Goal: Complete application form

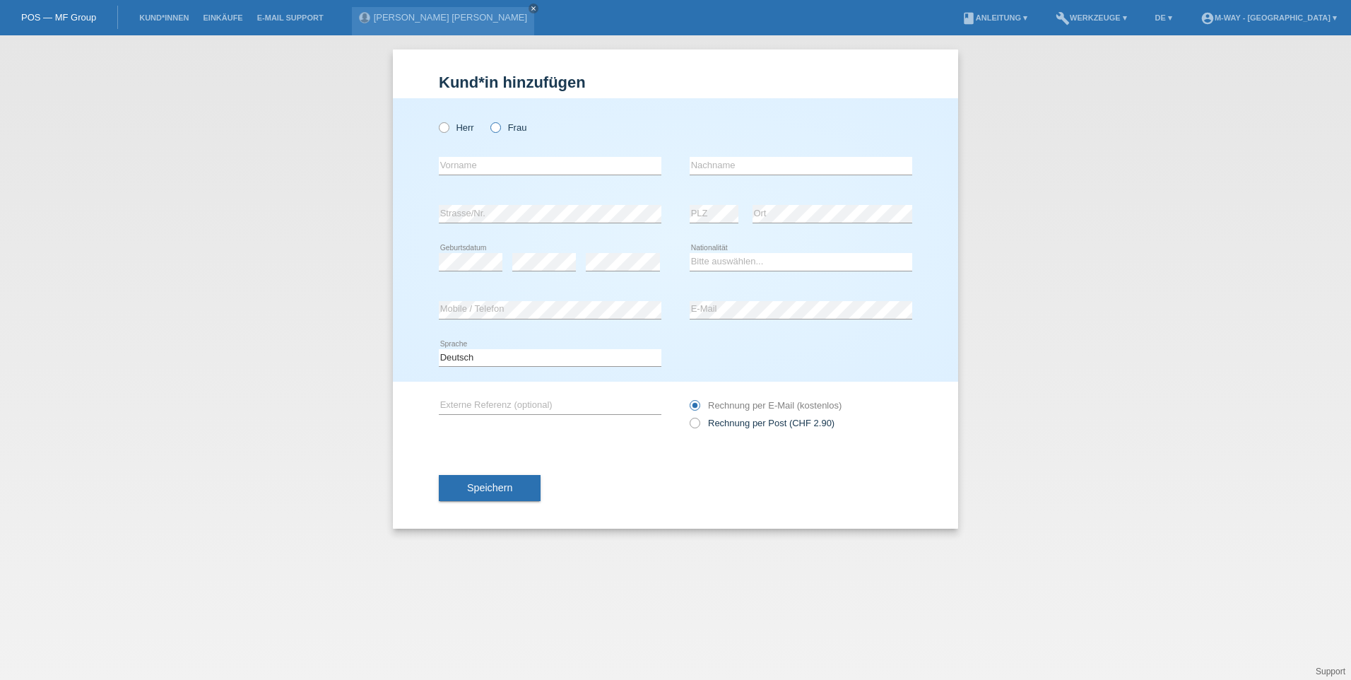
click at [502, 127] on label "Frau" at bounding box center [508, 127] width 36 height 11
click at [500, 127] on input "Frau" at bounding box center [494, 126] width 9 height 9
radio input "true"
click at [471, 172] on input "text" at bounding box center [550, 166] width 223 height 18
type input "[PERSON_NAME]"
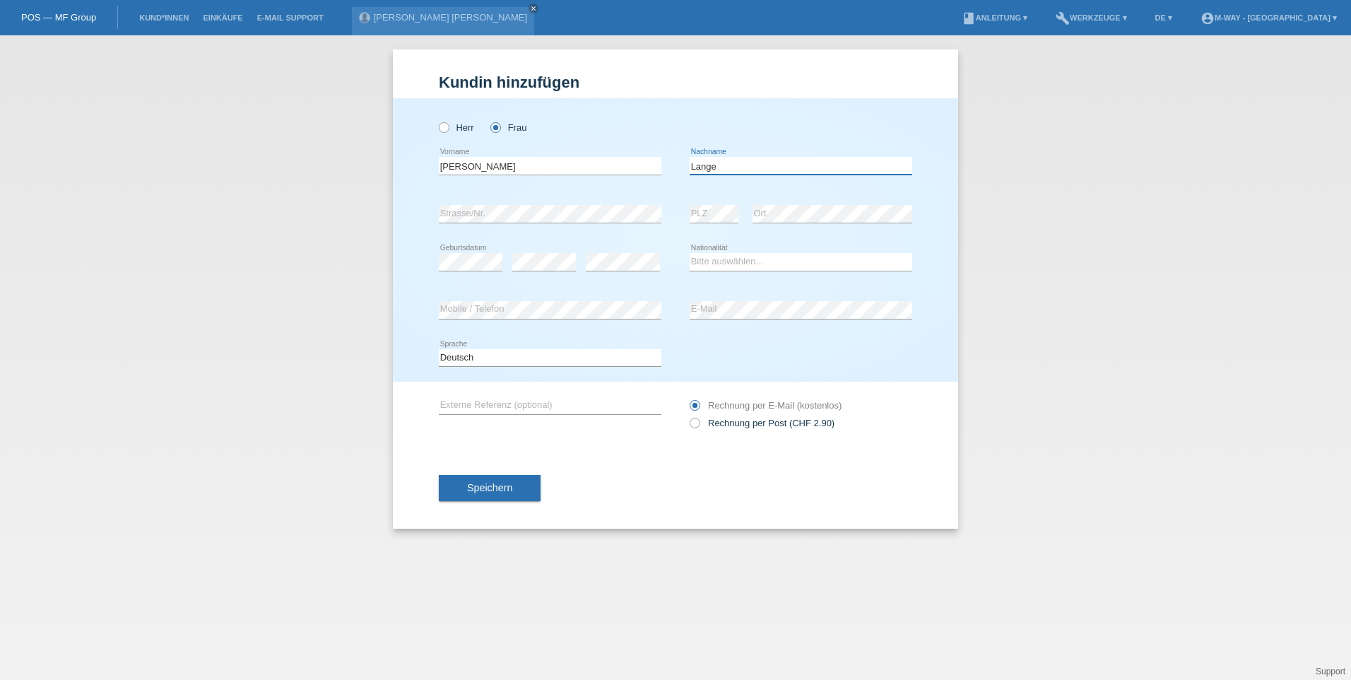
type input "[PERSON_NAME]"
click at [770, 262] on select "Bitte auswählen... Schweiz Deutschland Liechtenstein Österreich ------------ Af…" at bounding box center [801, 261] width 223 height 17
select select "CH"
click at [690, 253] on select "Bitte auswählen... Schweiz Deutschland Liechtenstein Österreich ------------ Af…" at bounding box center [801, 261] width 223 height 17
click at [501, 490] on span "Speichern" at bounding box center [489, 487] width 45 height 11
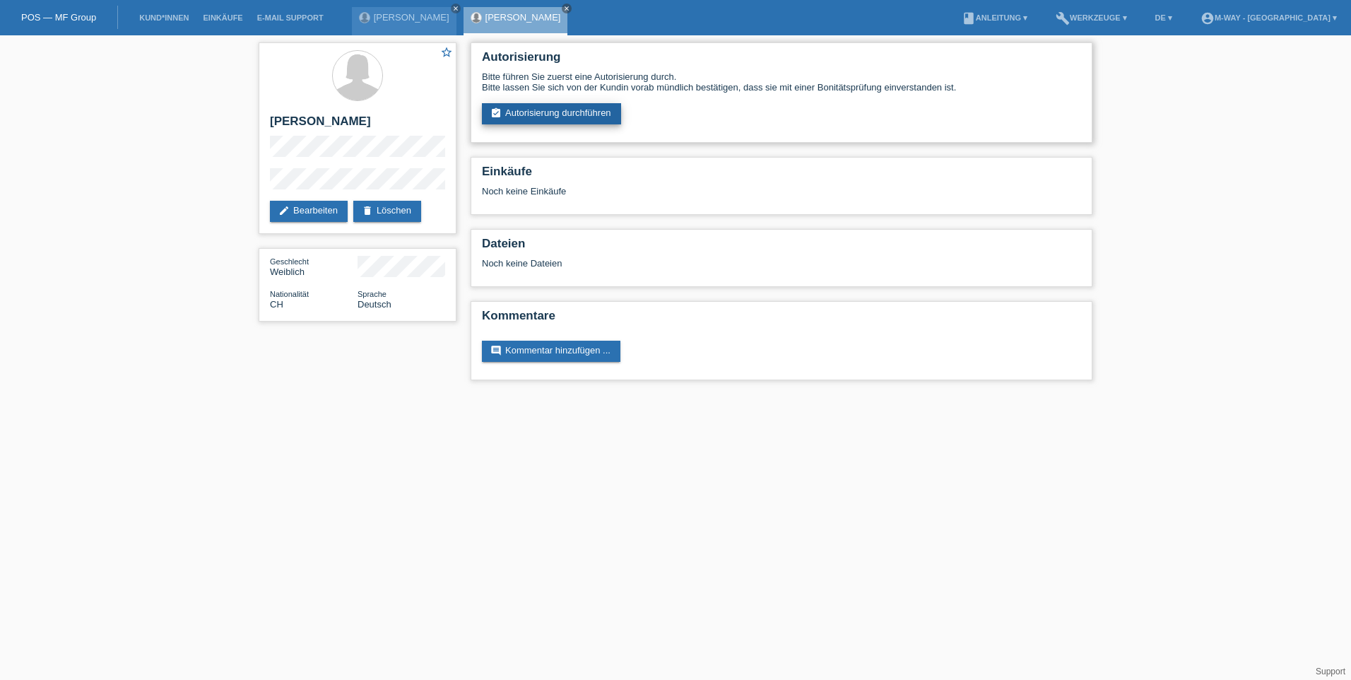
click at [557, 110] on link "assignment_turned_in Autorisierung durchführen" at bounding box center [551, 113] width 139 height 21
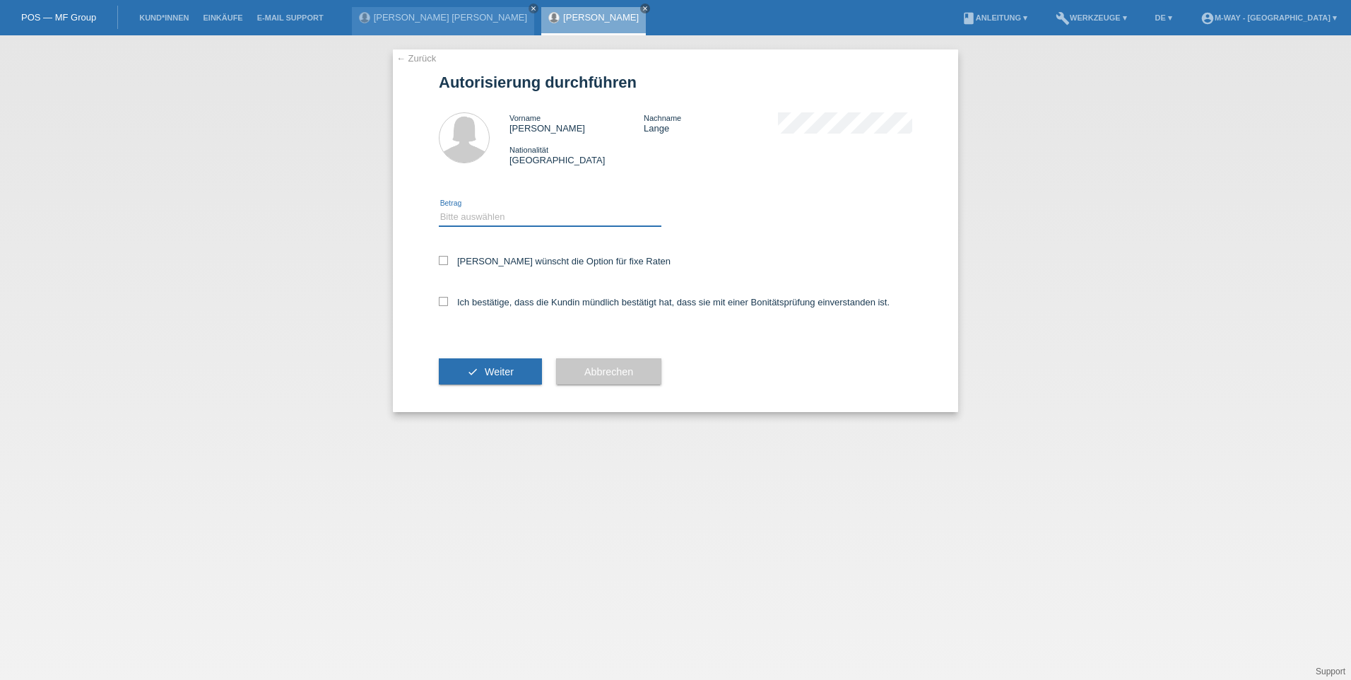
click at [505, 213] on select "Bitte auswählen CHF 1.00 - CHF 499.00 CHF 500.00 - CHF 1'999.00 CHF 2'000.00 - …" at bounding box center [550, 216] width 223 height 17
select select "3"
click at [439, 208] on select "Bitte auswählen CHF 1.00 - CHF 499.00 CHF 500.00 - CHF 1'999.00 CHF 2'000.00 - …" at bounding box center [550, 216] width 223 height 17
click at [473, 299] on label "Ich bestätige, dass die Kundin mündlich bestätigt hat, dass sie mit einer Bonit…" at bounding box center [664, 302] width 451 height 11
click at [448, 299] on input "Ich bestätige, dass die Kundin mündlich bestätigt hat, dass sie mit einer Bonit…" at bounding box center [443, 301] width 9 height 9
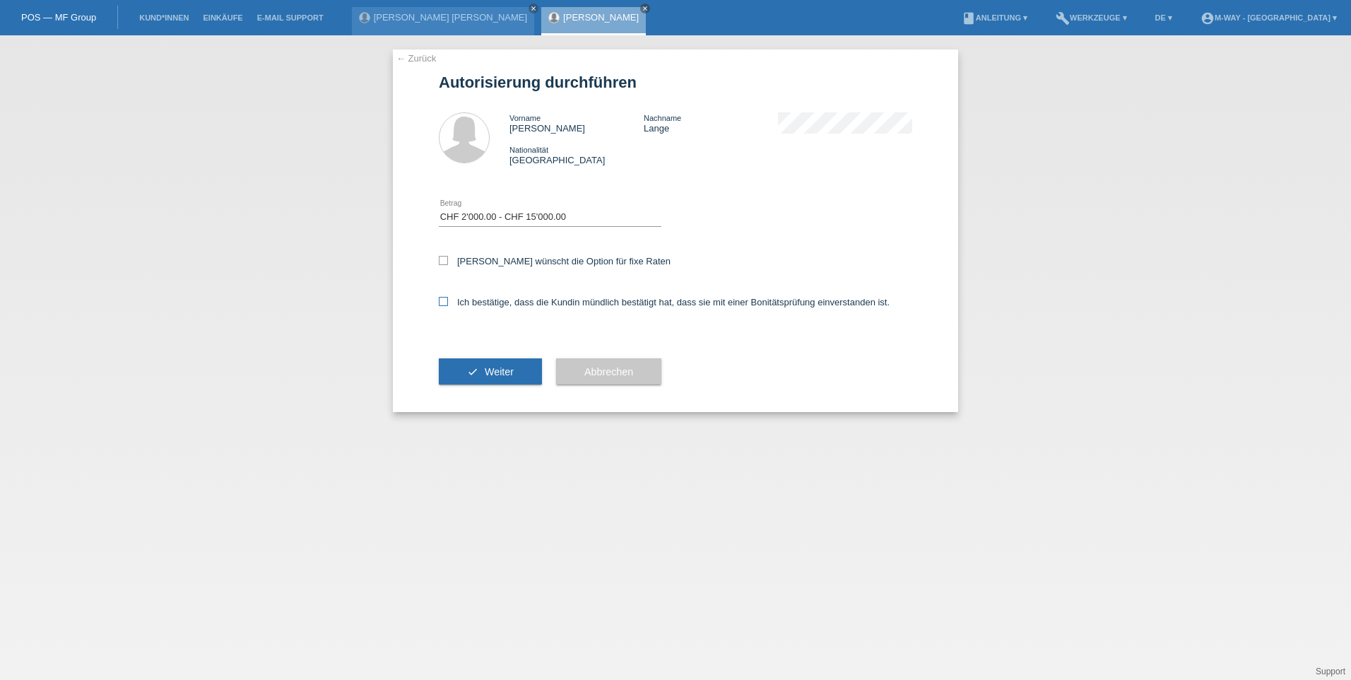
checkbox input "true"
click at [475, 253] on div "Kundin wünscht die Option für fixe Raten" at bounding box center [675, 262] width 473 height 41
click at [472, 260] on label "Kundin wünscht die Option für fixe Raten" at bounding box center [555, 261] width 232 height 11
click at [448, 260] on input "Kundin wünscht die Option für fixe Raten" at bounding box center [443, 260] width 9 height 9
checkbox input "true"
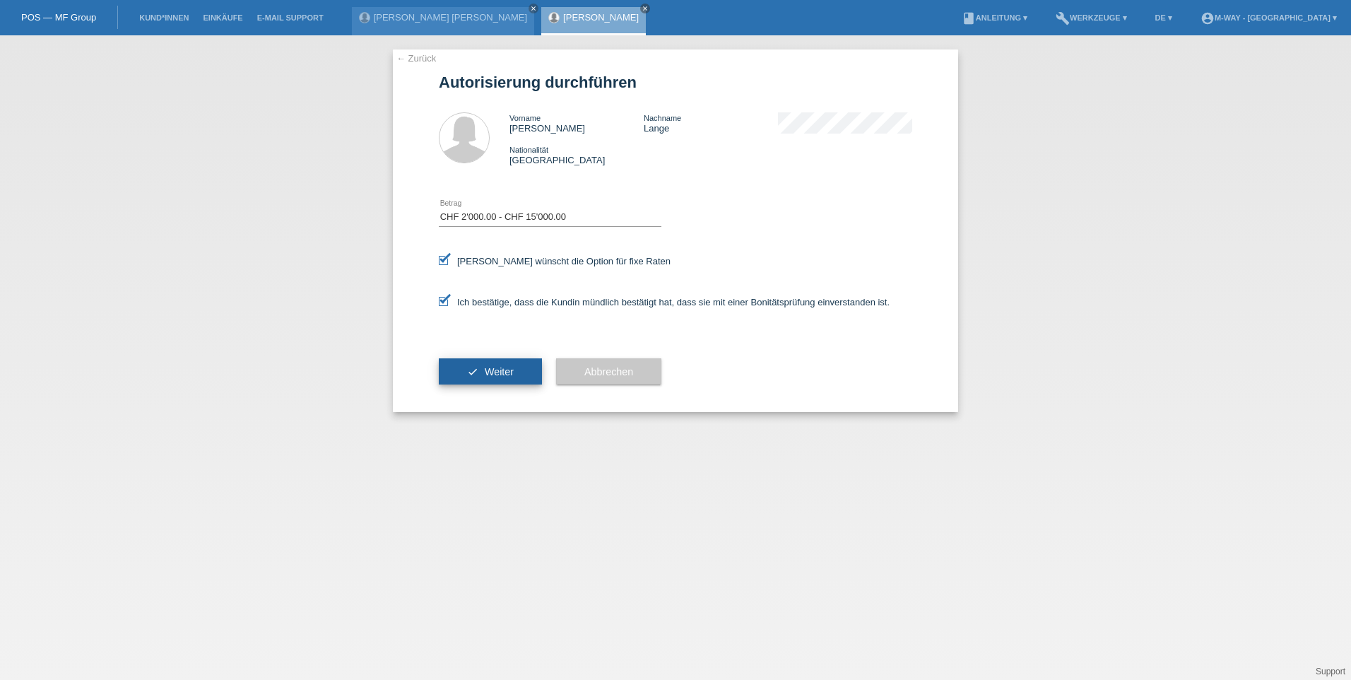
click at [495, 377] on button "check Weiter" at bounding box center [490, 371] width 103 height 27
